Goal: Find specific page/section: Find specific page/section

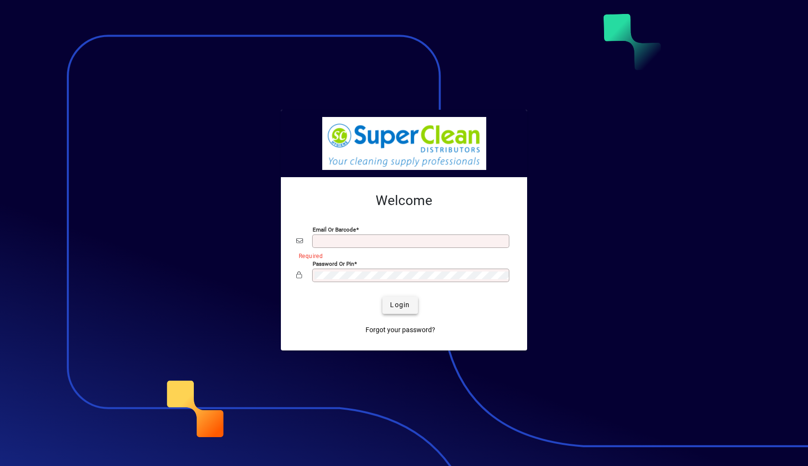
type input "**********"
click at [402, 306] on span "Login" at bounding box center [400, 305] width 20 height 10
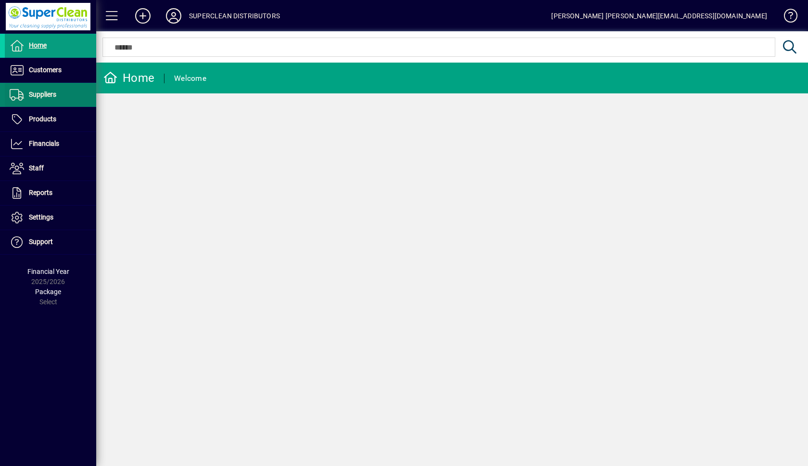
click at [32, 90] on span "Suppliers" at bounding box center [30, 95] width 51 height 12
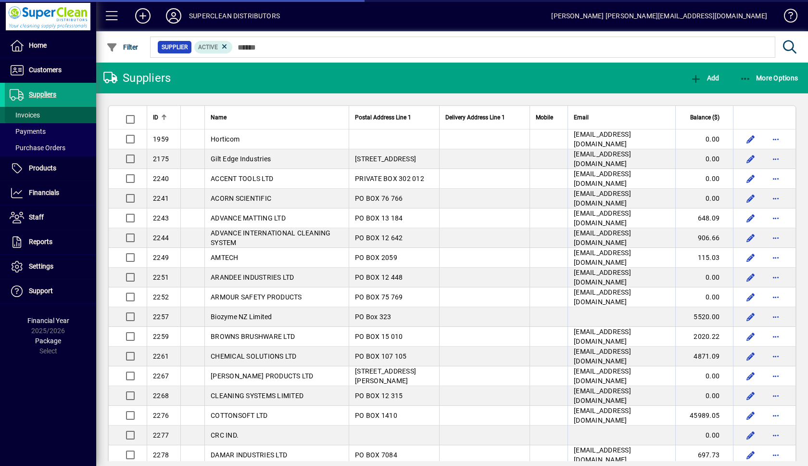
click at [39, 116] on span "Invoices" at bounding box center [25, 115] width 30 height 8
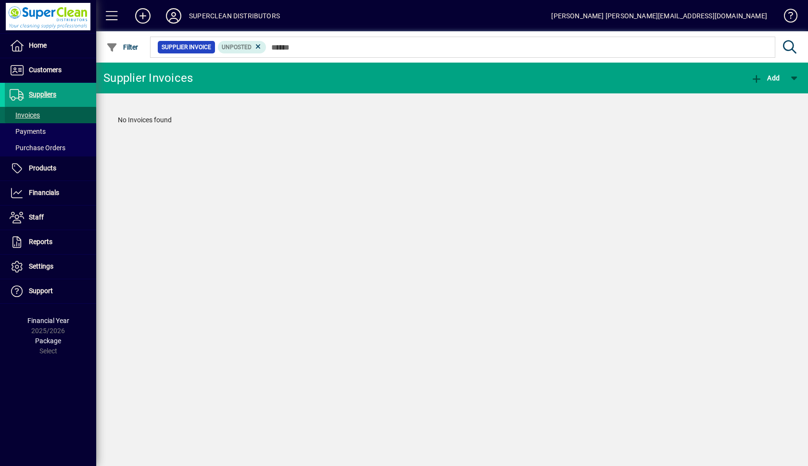
click at [39, 116] on span "Invoices" at bounding box center [25, 115] width 30 height 8
click at [45, 65] on span "Customers" at bounding box center [33, 70] width 57 height 12
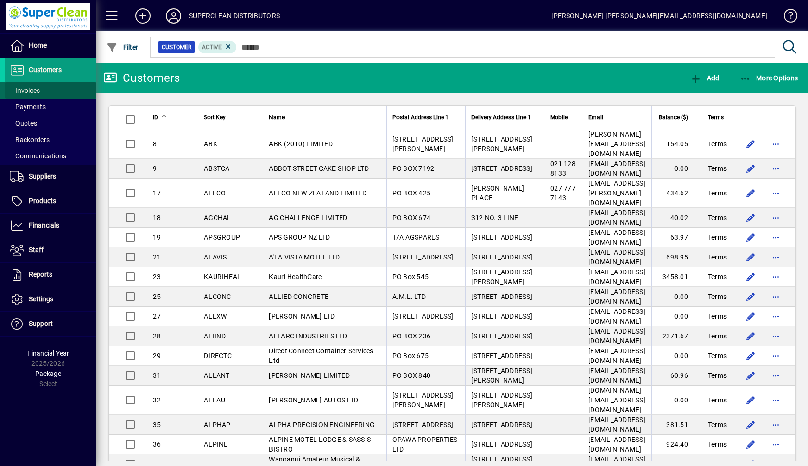
click at [30, 91] on span "Invoices" at bounding box center [25, 91] width 30 height 8
